Goal: Task Accomplishment & Management: Manage account settings

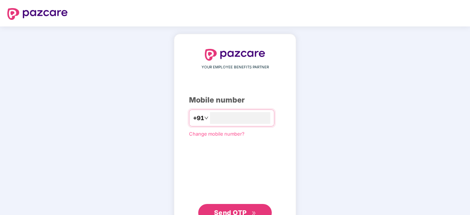
type input "**********"
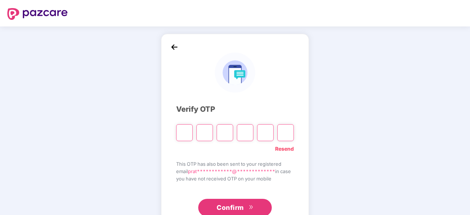
type input "*"
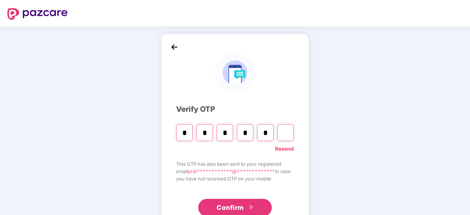
type input "*"
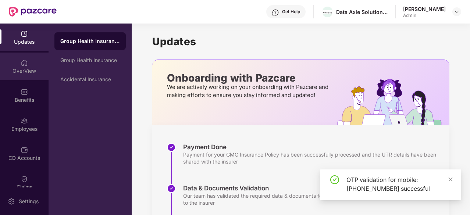
click at [28, 72] on div "OverView" at bounding box center [24, 70] width 49 height 7
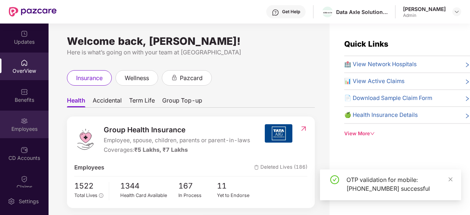
click at [34, 129] on div "Employees" at bounding box center [24, 128] width 49 height 7
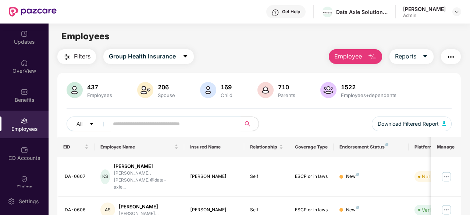
click at [452, 58] on img "button" at bounding box center [450, 57] width 9 height 9
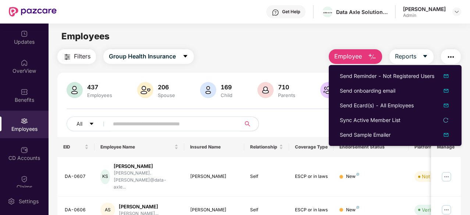
click at [240, 32] on div "Employees" at bounding box center [259, 36] width 421 height 14
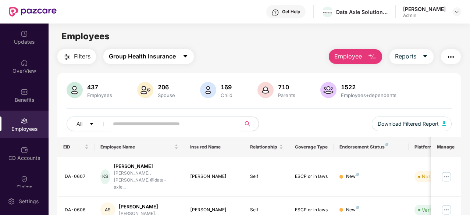
click at [148, 57] on span "Group Health Insurance" at bounding box center [142, 56] width 67 height 9
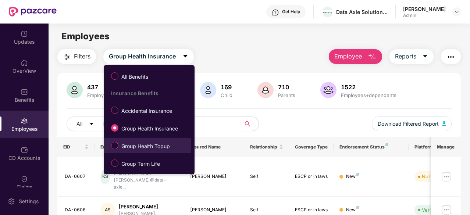
click at [145, 150] on span "Group Health Topup" at bounding box center [145, 146] width 54 height 8
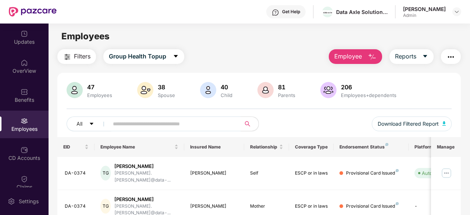
click at [251, 21] on div "Get Help Data Axle Solutions Private Limited Pratiksha Waikar Admin" at bounding box center [259, 12] width 404 height 24
click at [90, 55] on span "Filters" at bounding box center [82, 56] width 17 height 9
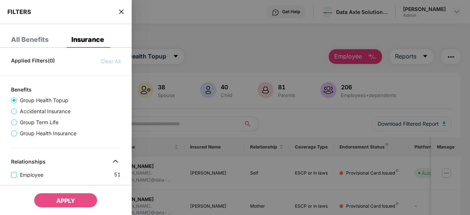
click at [14, 37] on div "All Benefits" at bounding box center [29, 39] width 37 height 7
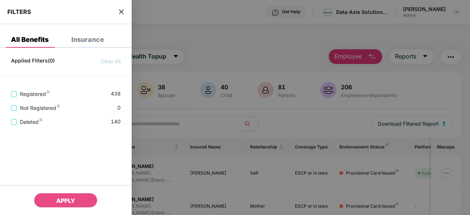
click at [82, 41] on div "Insurance" at bounding box center [87, 39] width 33 height 7
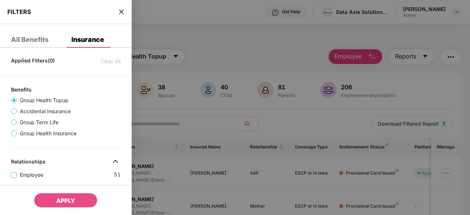
click at [123, 15] on div "FILTERS" at bounding box center [66, 12] width 132 height 24
click at [120, 11] on icon "close" at bounding box center [121, 12] width 6 height 6
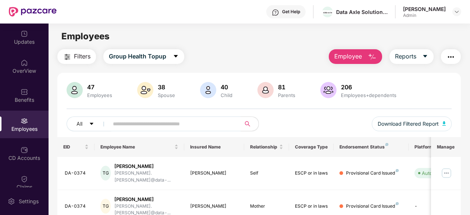
click at [166, 24] on main "Employees Filters Group Health Topup Employee Reports 47 Employees 38 Spouse 40…" at bounding box center [259, 131] width 421 height 215
click at [447, 167] on img at bounding box center [446, 173] width 12 height 12
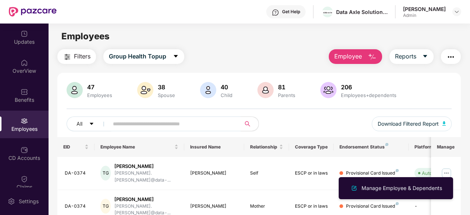
click at [427, 85] on div "47 Employees 38 Spouse 40 Child 81 Parents 206 Employees+dependents" at bounding box center [259, 91] width 385 height 18
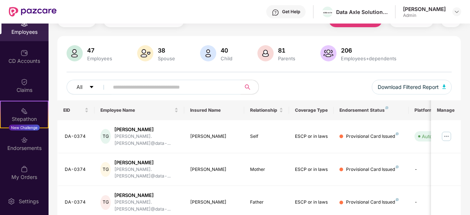
scroll to position [74, 0]
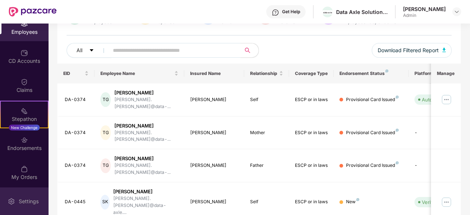
click at [26, 199] on div "Settings" at bounding box center [29, 201] width 24 height 7
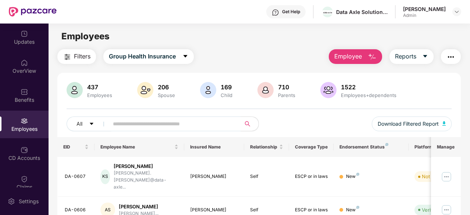
scroll to position [97, 0]
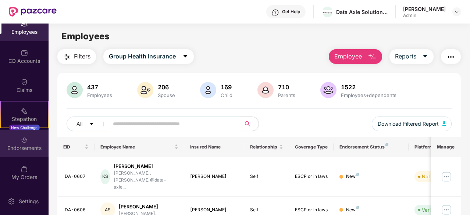
click at [24, 152] on div "Endorsements" at bounding box center [24, 144] width 49 height 28
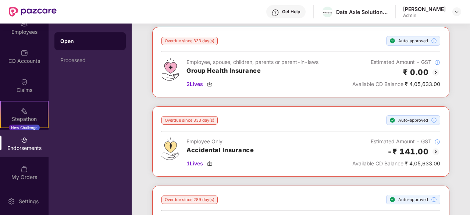
scroll to position [74, 0]
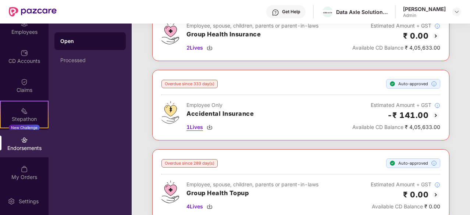
click at [193, 129] on span "1 Lives" at bounding box center [194, 127] width 17 height 8
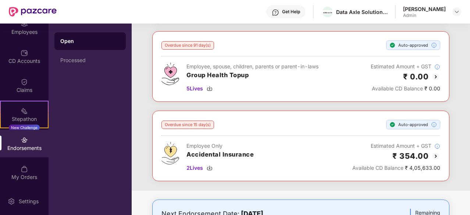
scroll to position [625, 0]
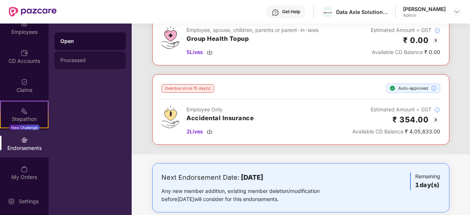
click at [88, 59] on div "Processed" at bounding box center [90, 60] width 60 height 6
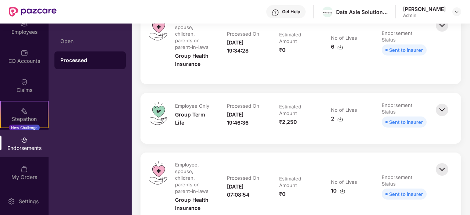
scroll to position [0, 0]
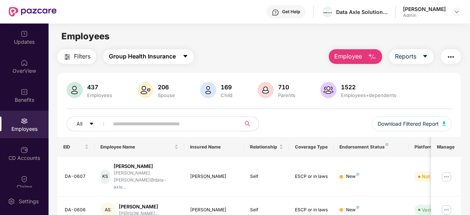
click at [188, 57] on icon "caret-down" at bounding box center [185, 56] width 6 height 6
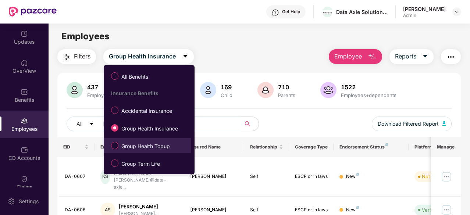
click at [154, 152] on li "Group Health Topup" at bounding box center [147, 145] width 87 height 15
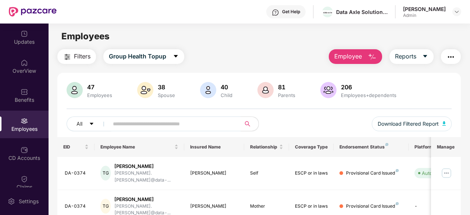
click at [225, 55] on div "Filters Group Health Topup Employee Reports" at bounding box center [258, 56] width 403 height 15
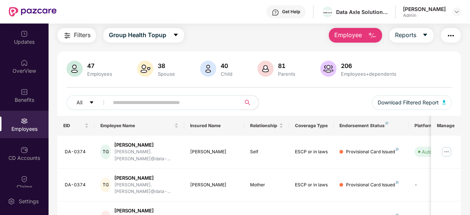
scroll to position [37, 0]
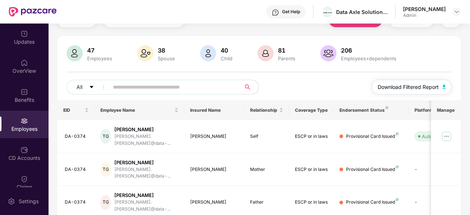
click at [443, 86] on button "Download Filtered Report" at bounding box center [412, 87] width 80 height 15
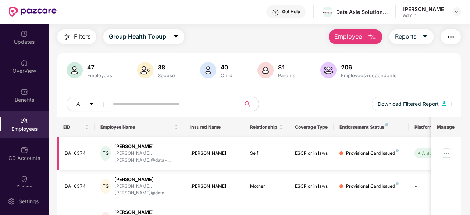
scroll to position [0, 0]
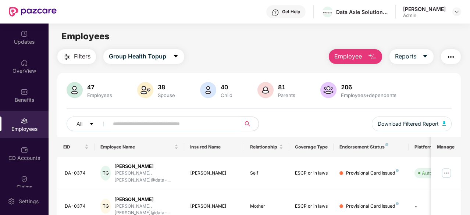
click at [171, 34] on div "Employees" at bounding box center [259, 36] width 421 height 14
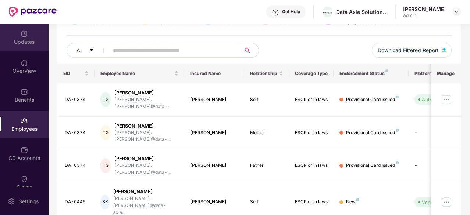
click at [29, 43] on div "Updates" at bounding box center [24, 41] width 49 height 7
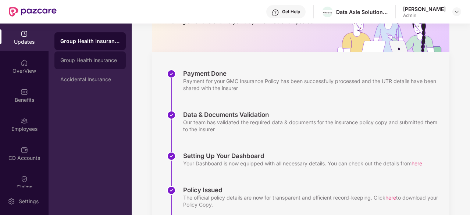
click at [95, 61] on div "Group Health Insurance" at bounding box center [90, 60] width 60 height 6
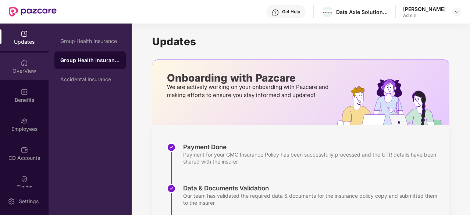
click at [25, 68] on div "OverView" at bounding box center [24, 70] width 49 height 7
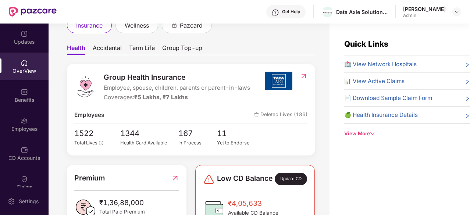
scroll to position [37, 0]
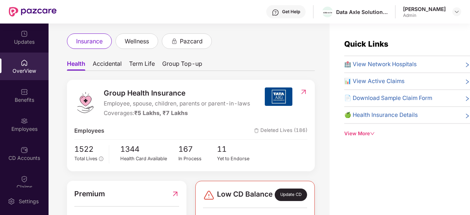
click at [175, 64] on span "Group Top-up" at bounding box center [182, 65] width 40 height 11
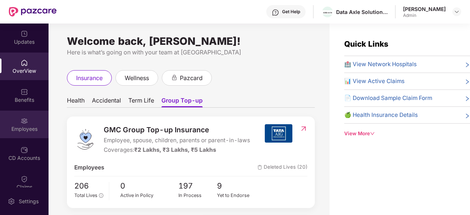
click at [25, 122] on img at bounding box center [24, 120] width 7 height 7
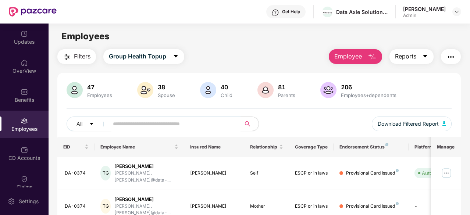
click at [425, 56] on icon "caret-down" at bounding box center [425, 56] width 4 height 3
click at [10, 155] on div "CD Accounts" at bounding box center [24, 157] width 49 height 7
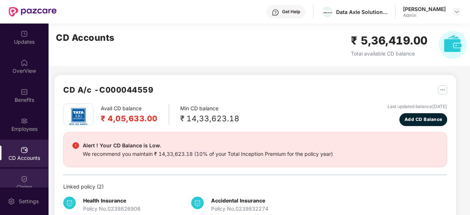
click at [28, 179] on div "Claims" at bounding box center [24, 183] width 49 height 28
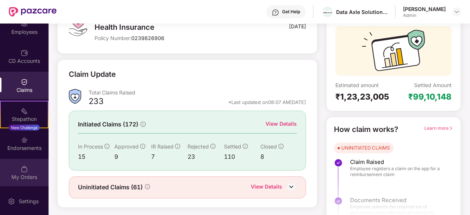
scroll to position [72, 0]
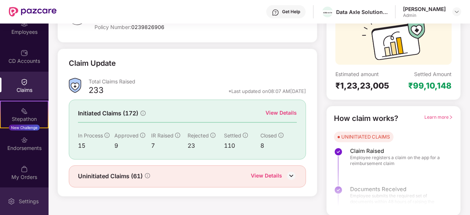
click at [21, 196] on div "Settings" at bounding box center [24, 201] width 49 height 28
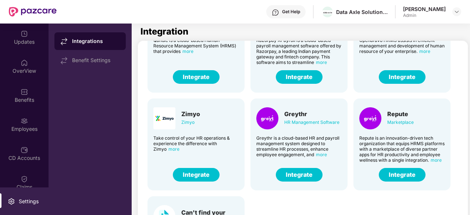
scroll to position [182, 0]
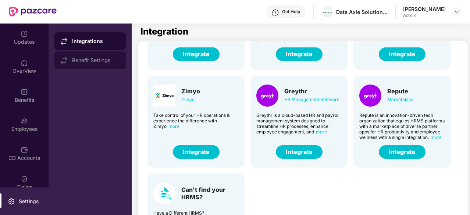
click at [74, 58] on div "Benefit Settings" at bounding box center [96, 60] width 48 height 6
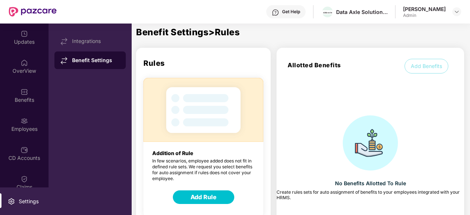
click at [451, 11] on div "[PERSON_NAME] Admin" at bounding box center [432, 12] width 58 height 13
click at [458, 11] on img at bounding box center [457, 12] width 6 height 6
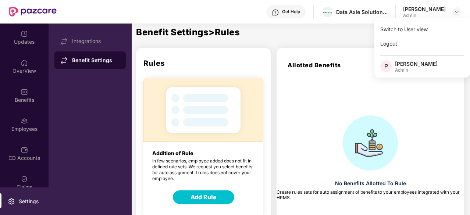
click at [176, 17] on div "Get Help Data Axle Solutions Private Limited Pratiksha Waikar Admin" at bounding box center [259, 12] width 404 height 24
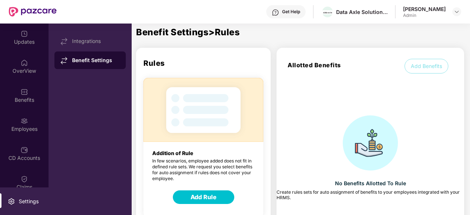
click at [21, 204] on div "Settings" at bounding box center [29, 201] width 24 height 7
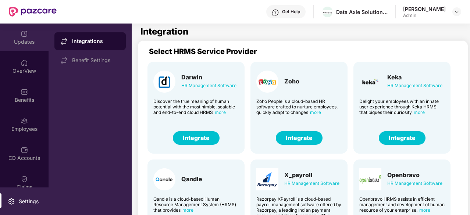
click at [19, 40] on div "Updates" at bounding box center [24, 41] width 49 height 7
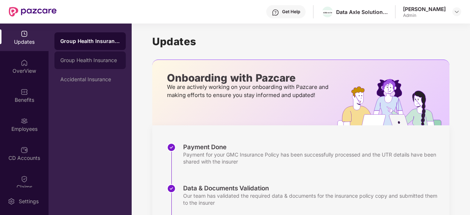
click at [85, 62] on div "Group Health Insurance" at bounding box center [90, 60] width 60 height 6
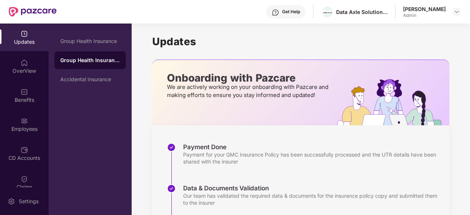
scroll to position [135, 0]
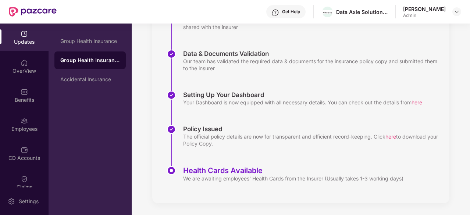
click at [21, 80] on div "Updates OverView Benefits Employees CD Accounts Claims Stepathon New Challenge …" at bounding box center [24, 106] width 49 height 164
click at [21, 70] on div "OverView" at bounding box center [24, 70] width 49 height 7
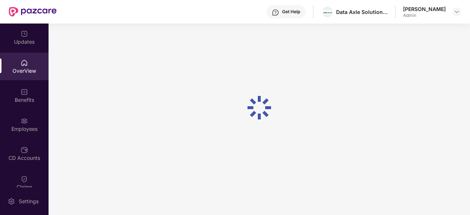
scroll to position [24, 0]
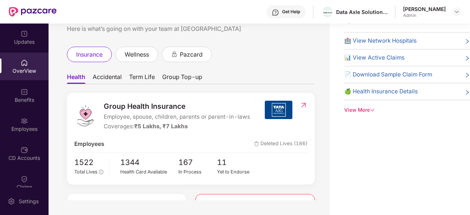
click at [199, 79] on span "Group Top-up" at bounding box center [182, 78] width 40 height 11
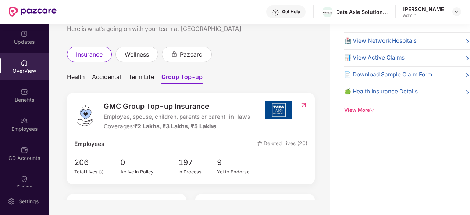
click at [303, 104] on img at bounding box center [304, 104] width 8 height 7
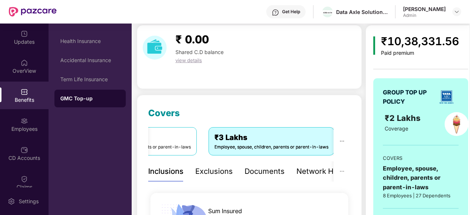
scroll to position [61, 0]
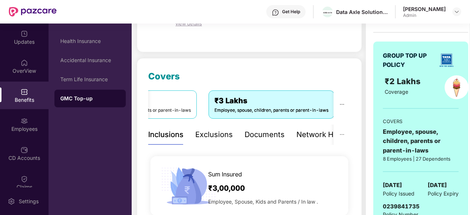
click at [262, 133] on div "Documents" at bounding box center [264, 134] width 40 height 11
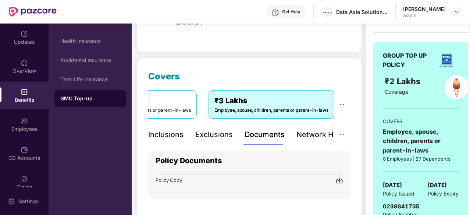
click at [339, 179] on img at bounding box center [339, 180] width 7 height 7
click at [231, 37] on div "₹ 0.00 Shared C.D balance view details" at bounding box center [249, 20] width 225 height 64
click at [27, 129] on div "Employees" at bounding box center [24, 128] width 49 height 7
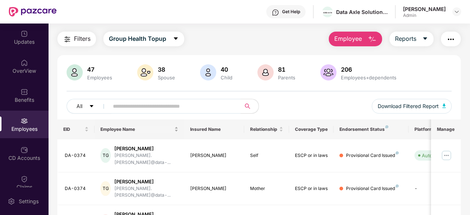
scroll to position [0, 0]
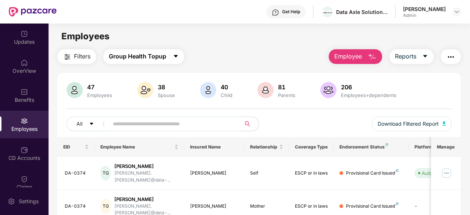
click at [170, 56] on button "Group Health Topup" at bounding box center [143, 56] width 81 height 15
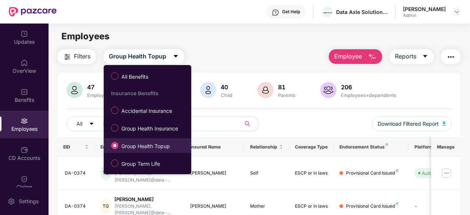
click at [159, 146] on span "Group Health Topup" at bounding box center [145, 146] width 54 height 8
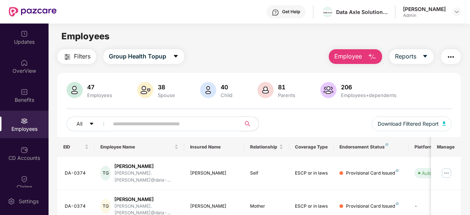
click at [83, 56] on span "Filters" at bounding box center [82, 56] width 17 height 9
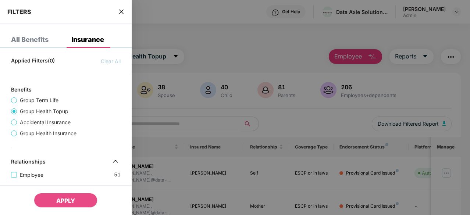
click at [216, 42] on div at bounding box center [235, 107] width 470 height 215
